Goal: Information Seeking & Learning: Learn about a topic

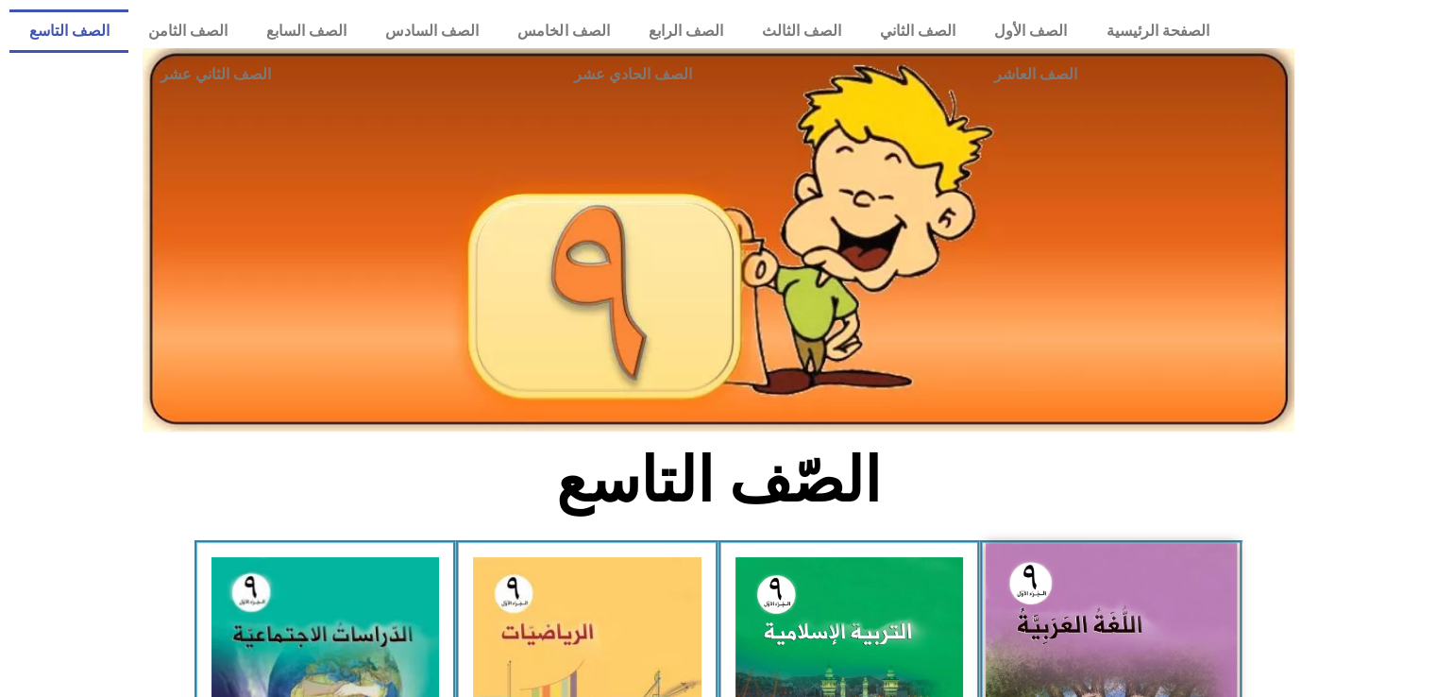
click at [1019, 599] on img at bounding box center [1110, 698] width 251 height 311
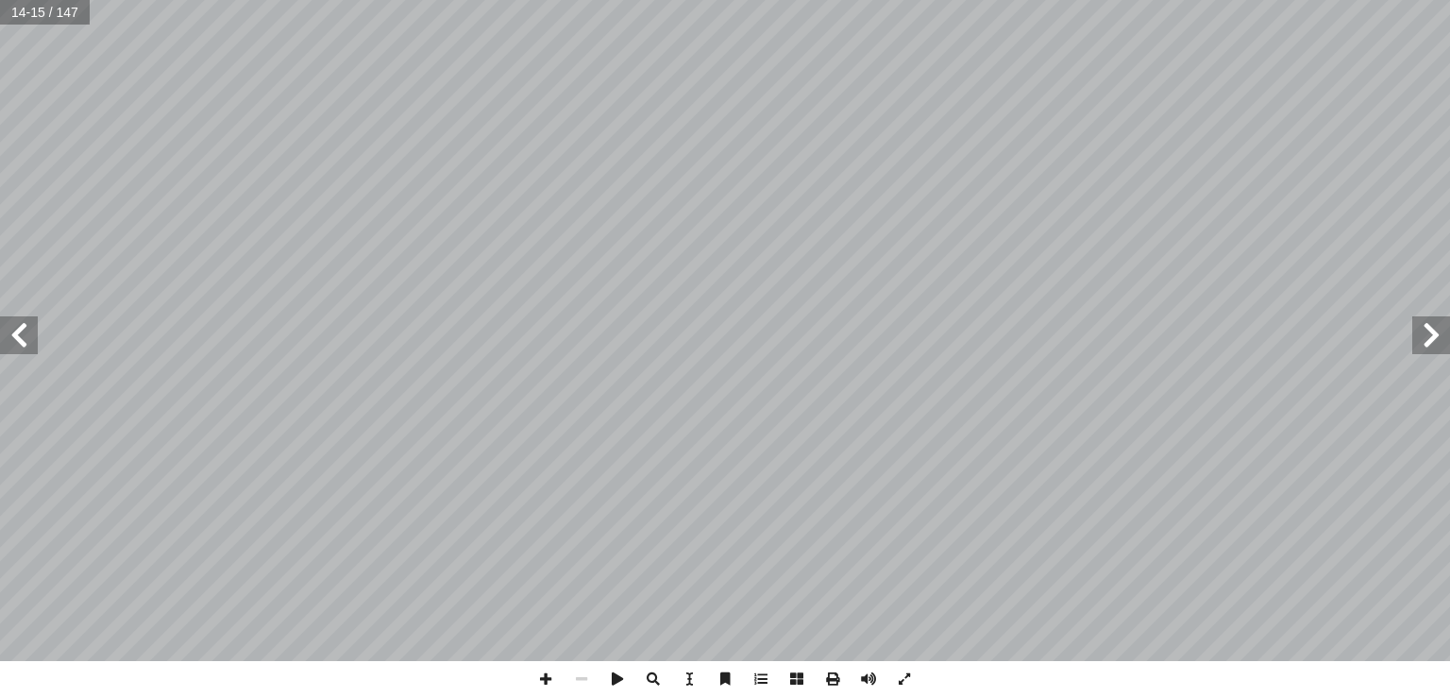
click at [1436, 347] on span at bounding box center [1431, 335] width 38 height 38
click at [27, 339] on span at bounding box center [19, 335] width 38 height 38
click at [551, 679] on span at bounding box center [546, 679] width 36 height 36
click at [30, 337] on span at bounding box center [19, 335] width 38 height 38
click at [550, 678] on span at bounding box center [546, 679] width 36 height 36
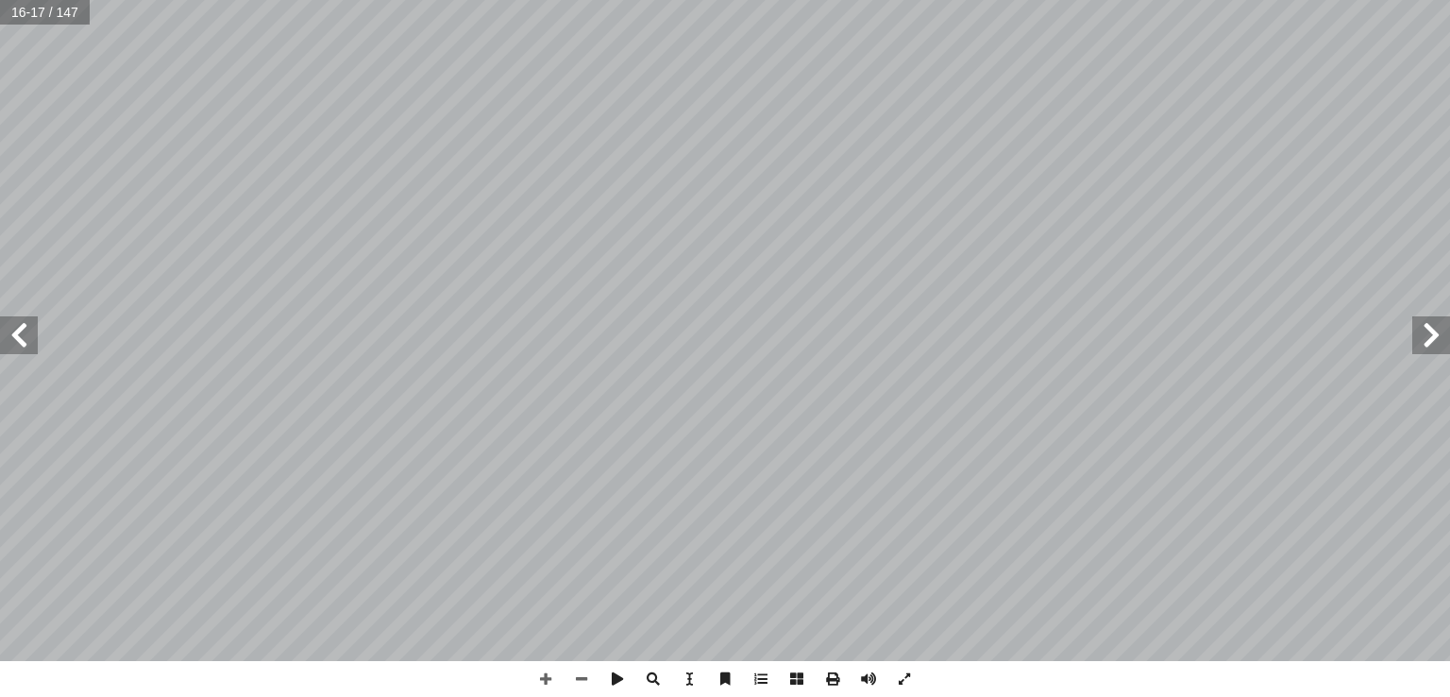
click at [214, 0] on html "الصفحة الرئيسية الصف الأول الصف الثاني الصف الثالث الصف الرابع الصف الخامس الصف…" at bounding box center [725, 62] width 1450 height 125
click at [15, 352] on span at bounding box center [19, 335] width 38 height 38
